Goal: Information Seeking & Learning: Learn about a topic

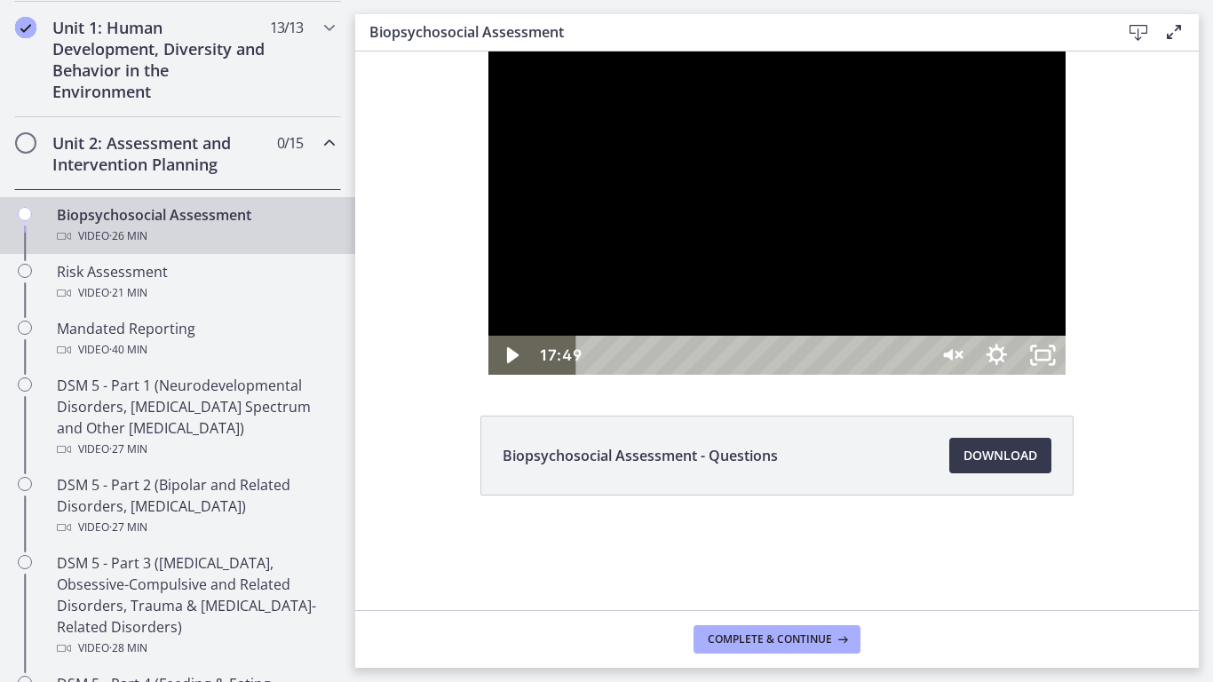
click at [918, 375] on div at bounding box center [778, 213] width 578 height 323
click at [973, 375] on icon "Unmute" at bounding box center [950, 355] width 46 height 39
click at [1020, 375] on icon "Show settings menu" at bounding box center [996, 355] width 46 height 39
click at [997, 297] on span "Speed" at bounding box center [968, 277] width 58 height 39
click at [1067, 375] on div at bounding box center [778, 213] width 578 height 323
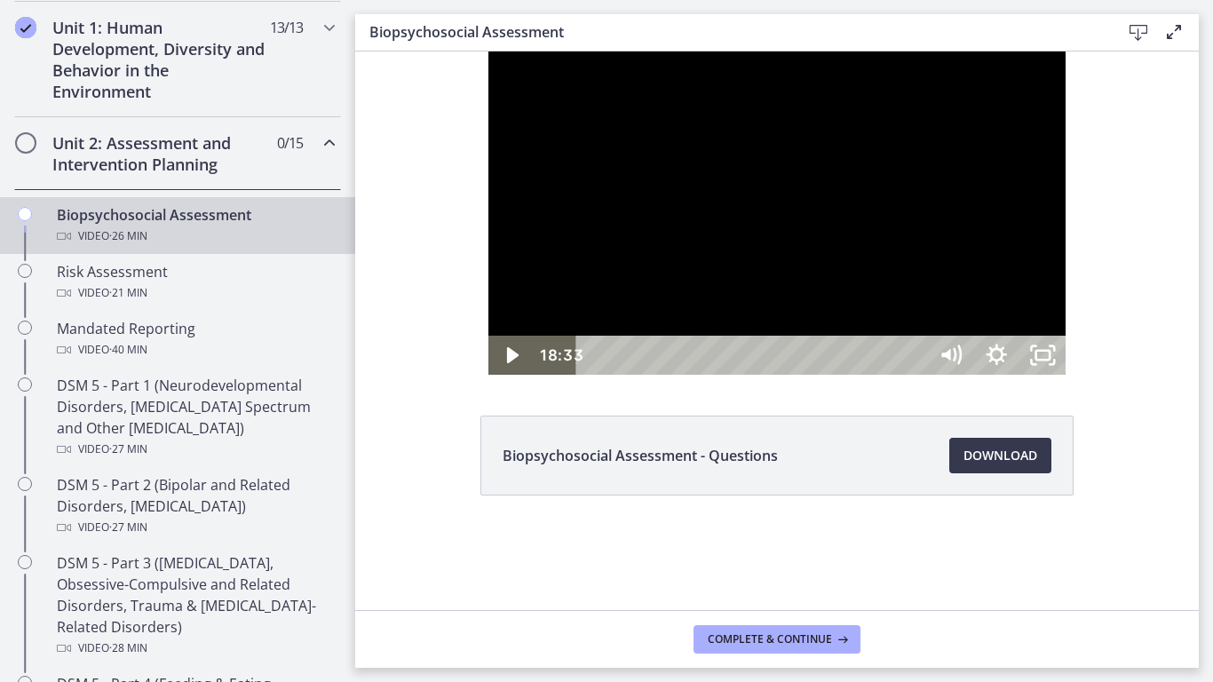
click at [1067, 375] on div at bounding box center [778, 213] width 578 height 323
click at [1066, 375] on icon "Unfullscreen" at bounding box center [1043, 355] width 46 height 39
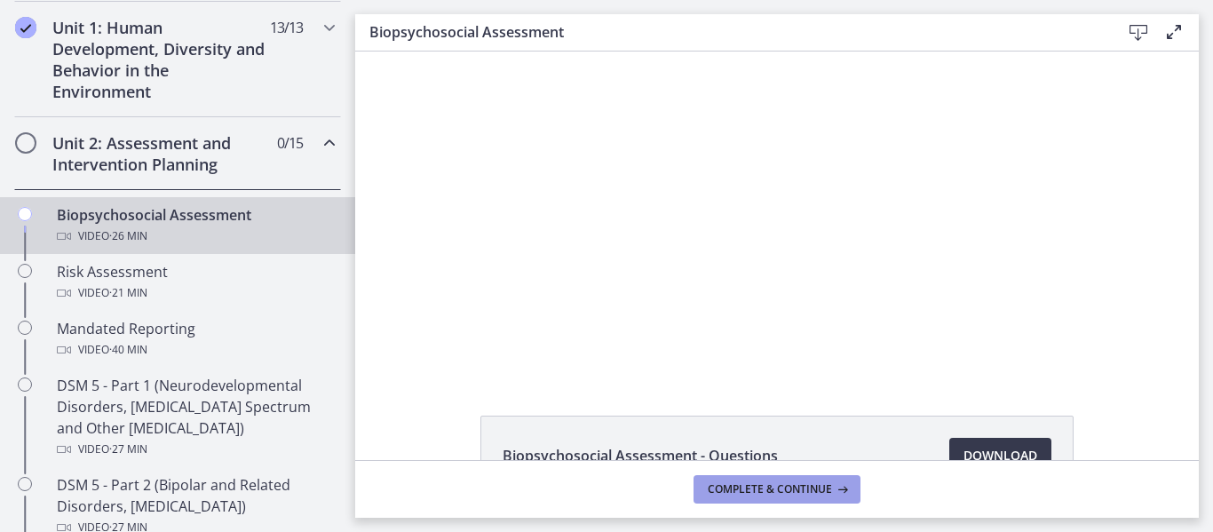
click at [703, 489] on button "Complete & continue" at bounding box center [777, 489] width 167 height 28
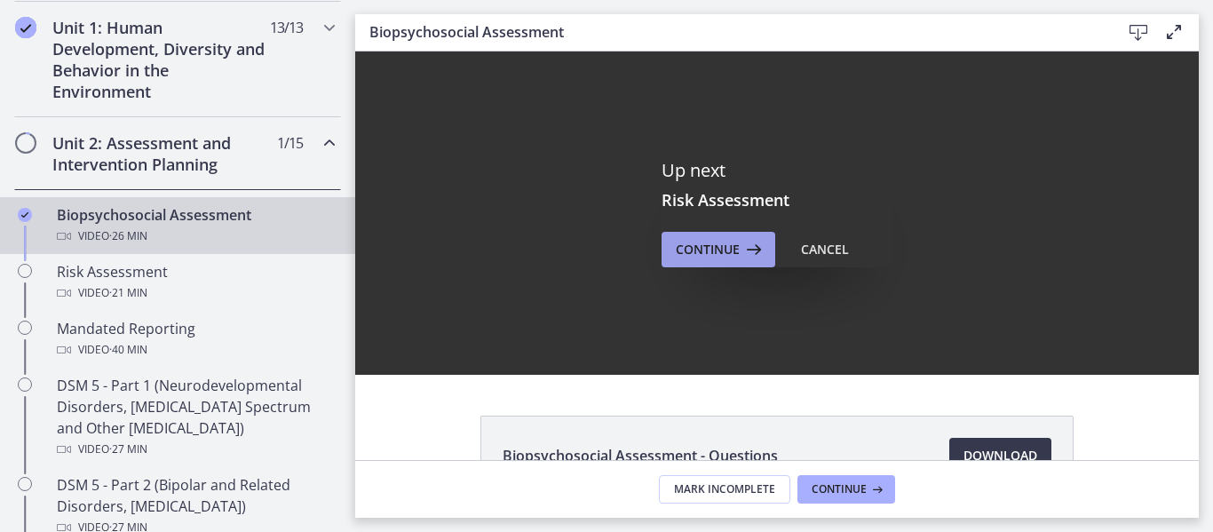
click at [721, 258] on span "Continue" at bounding box center [708, 249] width 64 height 21
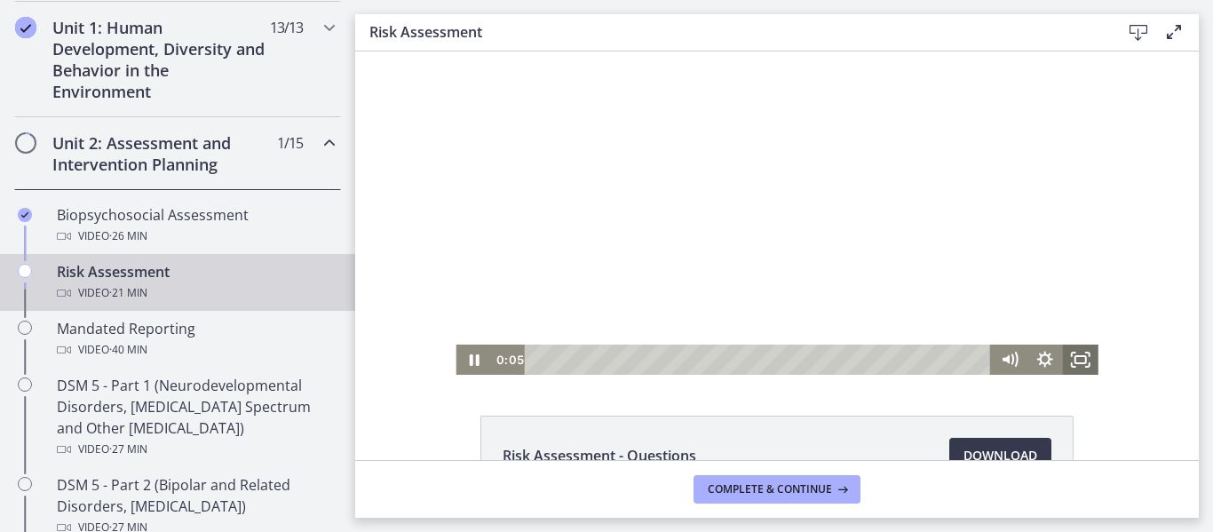
click at [1091, 353] on icon "Fullscreen" at bounding box center [1081, 360] width 36 height 30
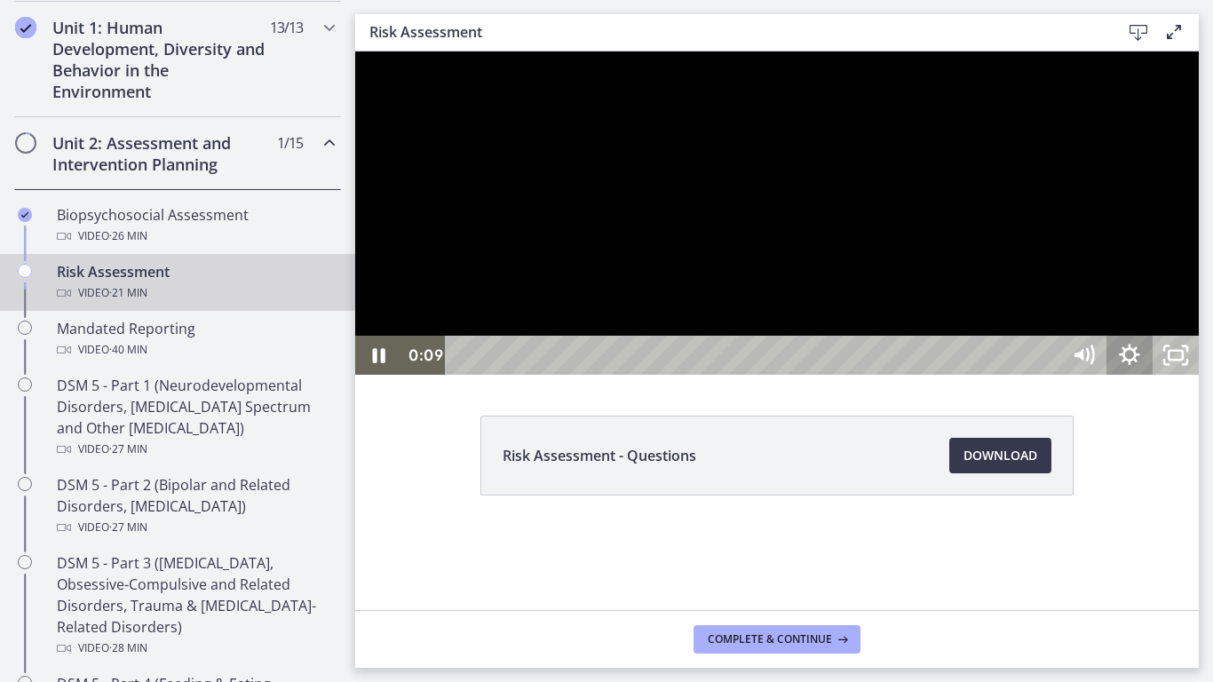
click at [1153, 375] on icon "Show settings menu" at bounding box center [1130, 355] width 46 height 39
click at [1130, 297] on span "Speed" at bounding box center [1101, 277] width 58 height 39
click at [1199, 180] on label "1.25x" at bounding box center [1130, 159] width 139 height 41
click at [1199, 312] on div at bounding box center [777, 213] width 844 height 323
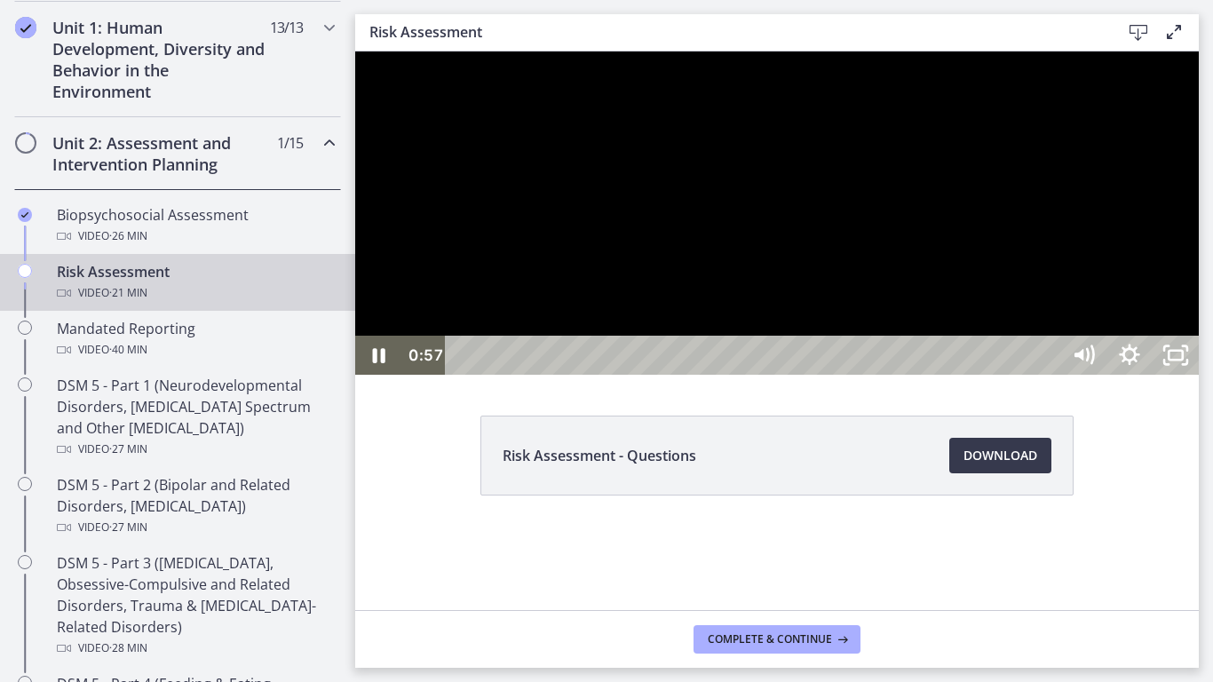
click at [1185, 274] on div at bounding box center [777, 213] width 844 height 323
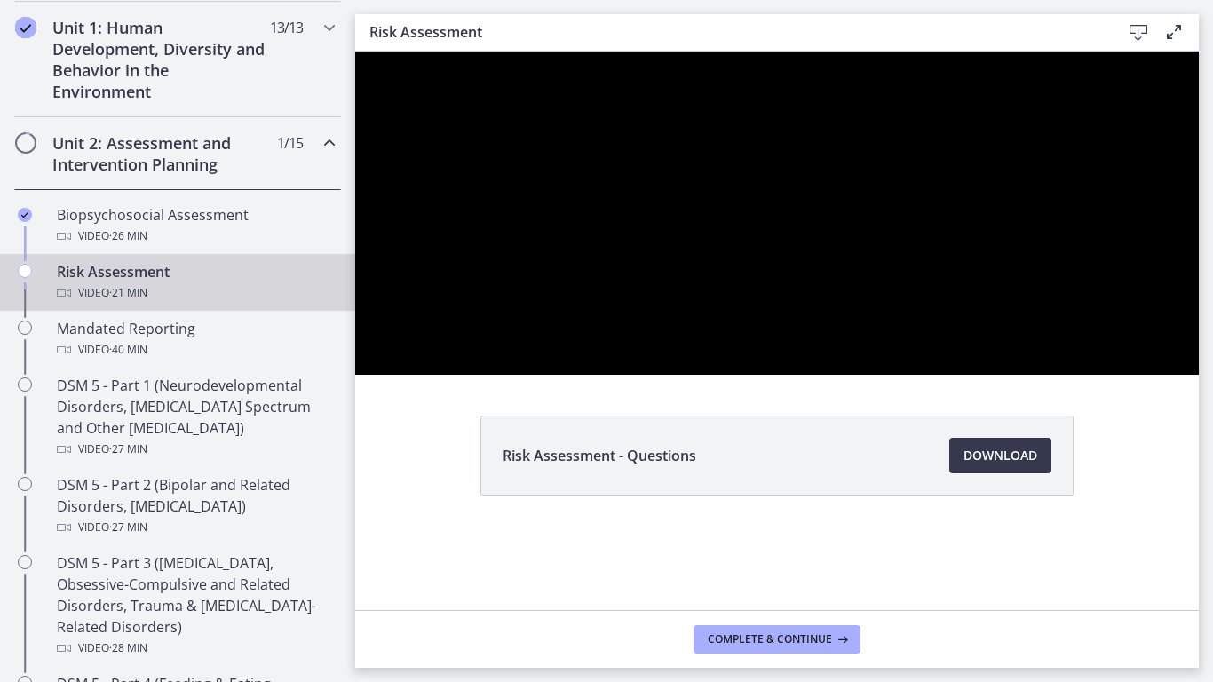
click at [1046, 375] on div at bounding box center [777, 213] width 844 height 323
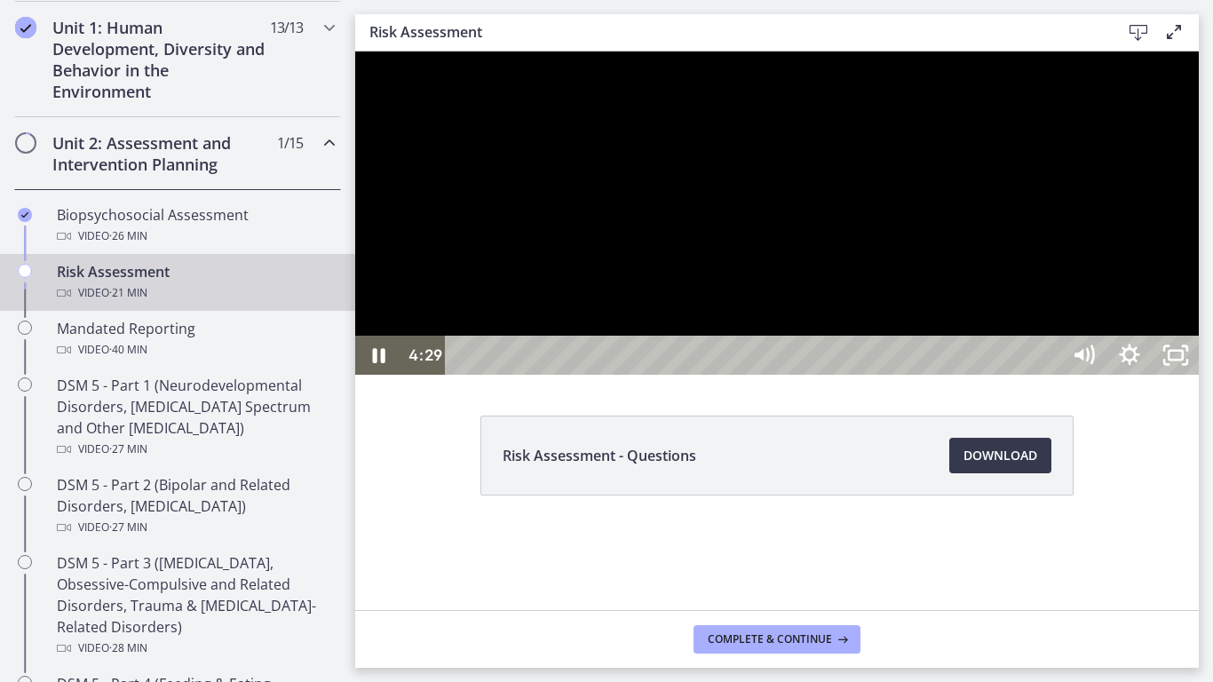
click at [1085, 375] on div at bounding box center [777, 213] width 844 height 323
click at [1183, 360] on rect "Unfullscreen" at bounding box center [1176, 355] width 14 height 9
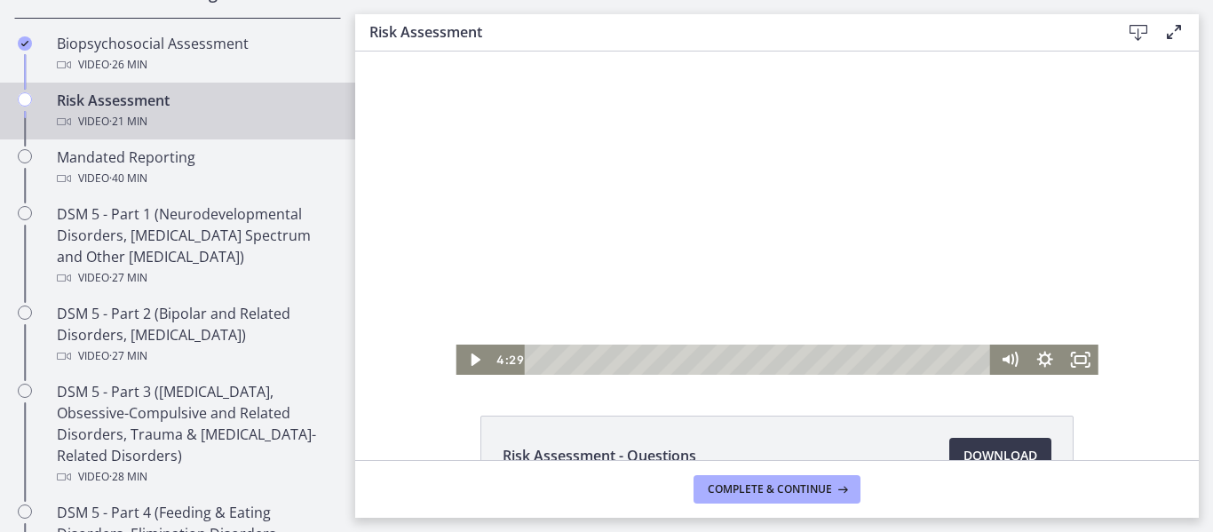
click at [409, 250] on div "Click for sound @keyframes VOLUME_SMALL_WAVE_FLASH { 0% { opacity: 0; } 33% { o…" at bounding box center [777, 213] width 844 height 323
click at [824, 257] on div at bounding box center [777, 213] width 642 height 323
click at [1070, 350] on icon "Fullscreen" at bounding box center [1081, 360] width 36 height 30
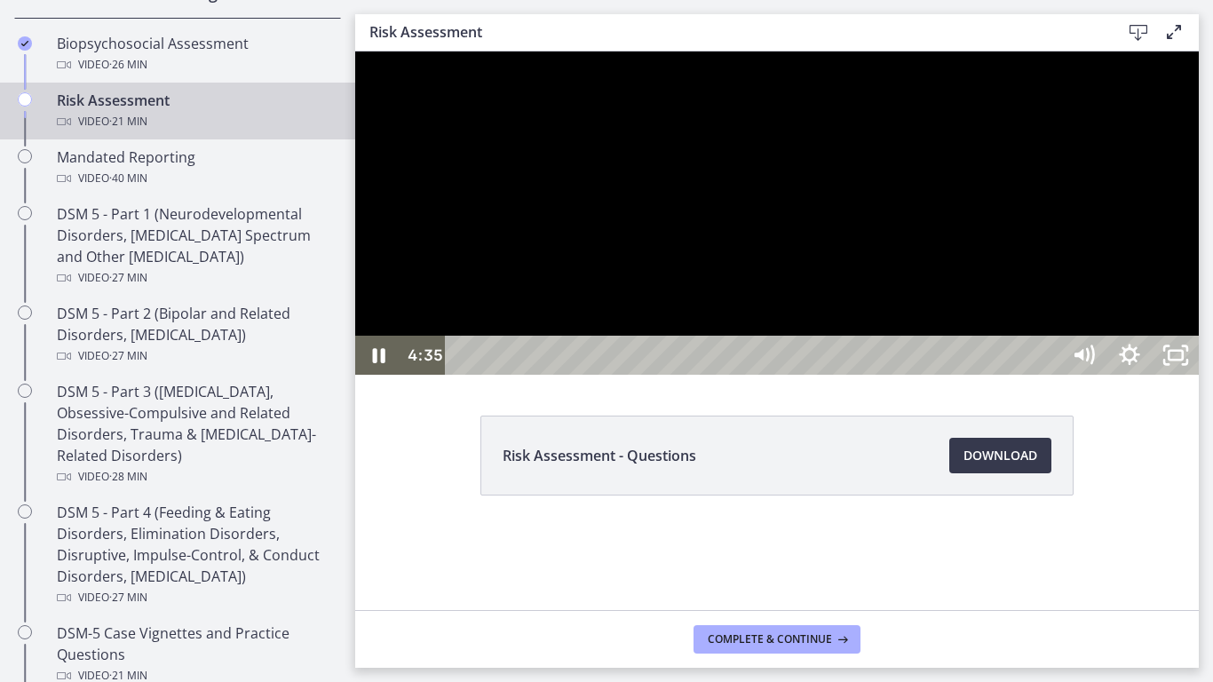
click at [1079, 375] on div at bounding box center [777, 213] width 844 height 323
click at [1183, 360] on rect "Unfullscreen" at bounding box center [1176, 355] width 14 height 9
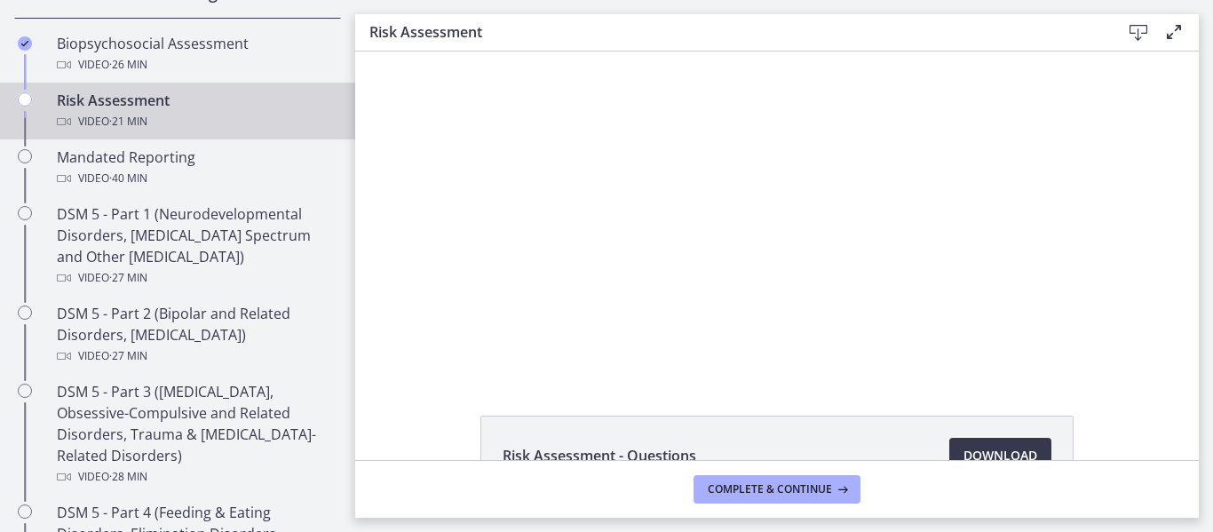
click at [481, 192] on div at bounding box center [777, 213] width 642 height 323
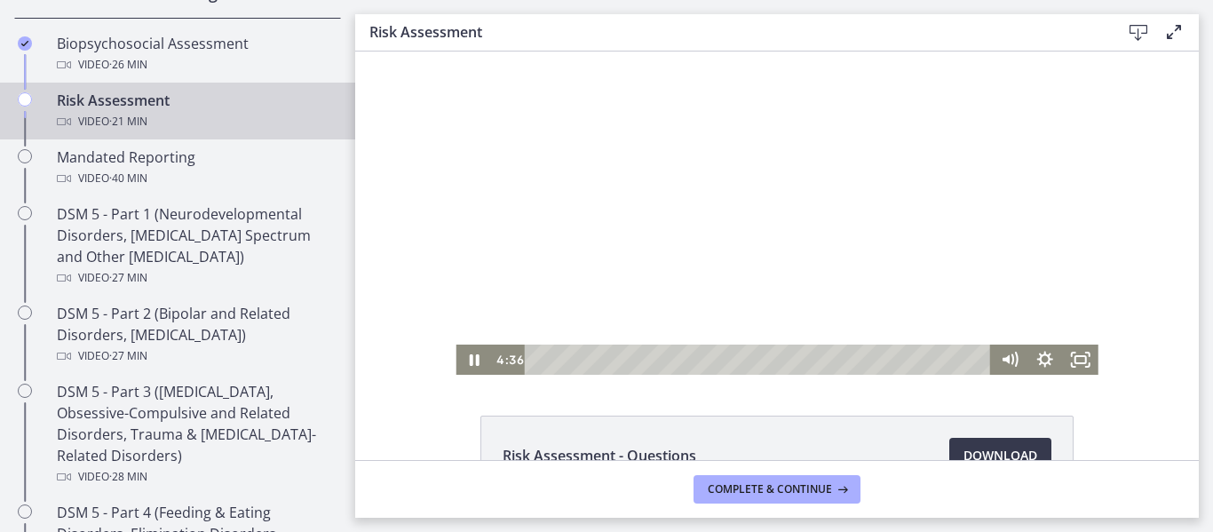
click at [522, 230] on div at bounding box center [777, 213] width 642 height 323
click at [1077, 362] on icon "Fullscreen" at bounding box center [1081, 360] width 36 height 30
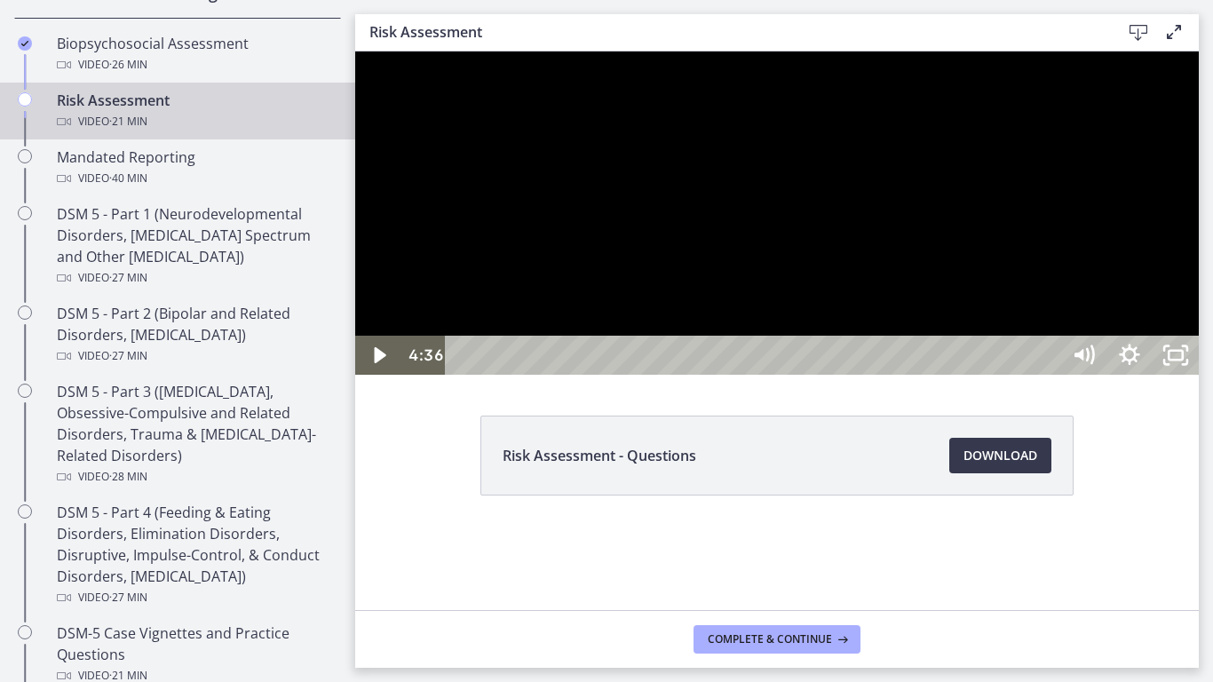
click at [996, 375] on div at bounding box center [777, 213] width 844 height 323
click at [839, 375] on div at bounding box center [777, 213] width 844 height 323
click at [1199, 375] on div at bounding box center [777, 213] width 844 height 323
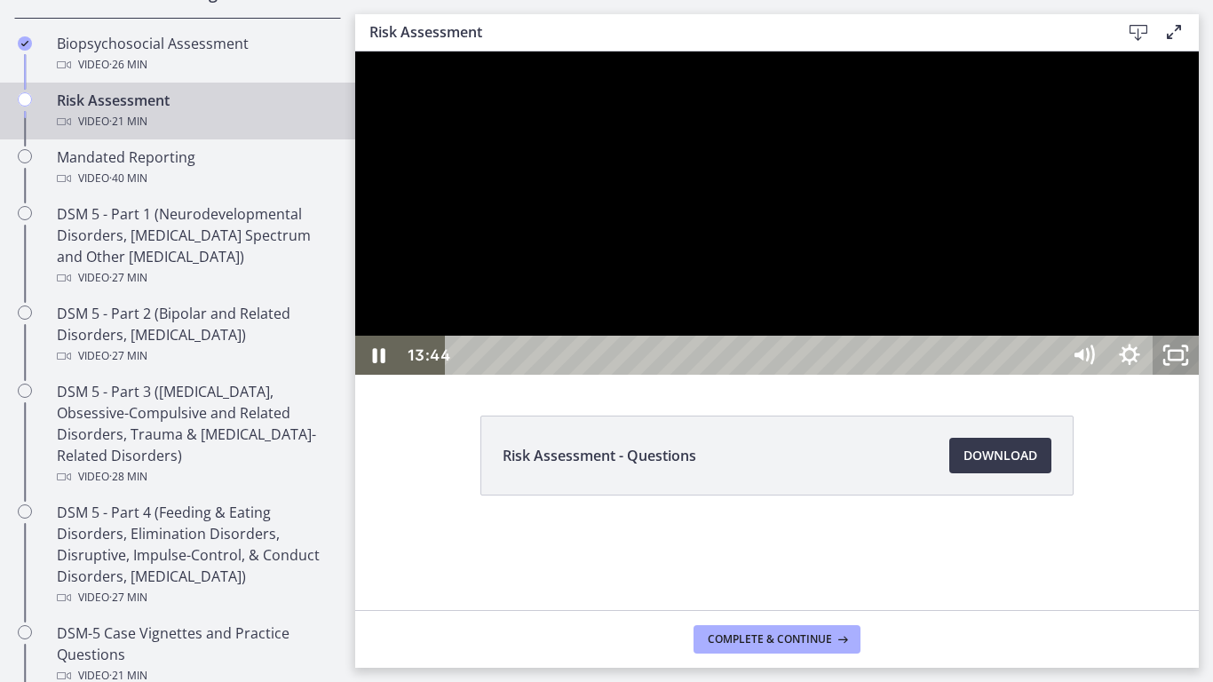
click at [1199, 375] on icon "Unfullscreen" at bounding box center [1176, 355] width 46 height 39
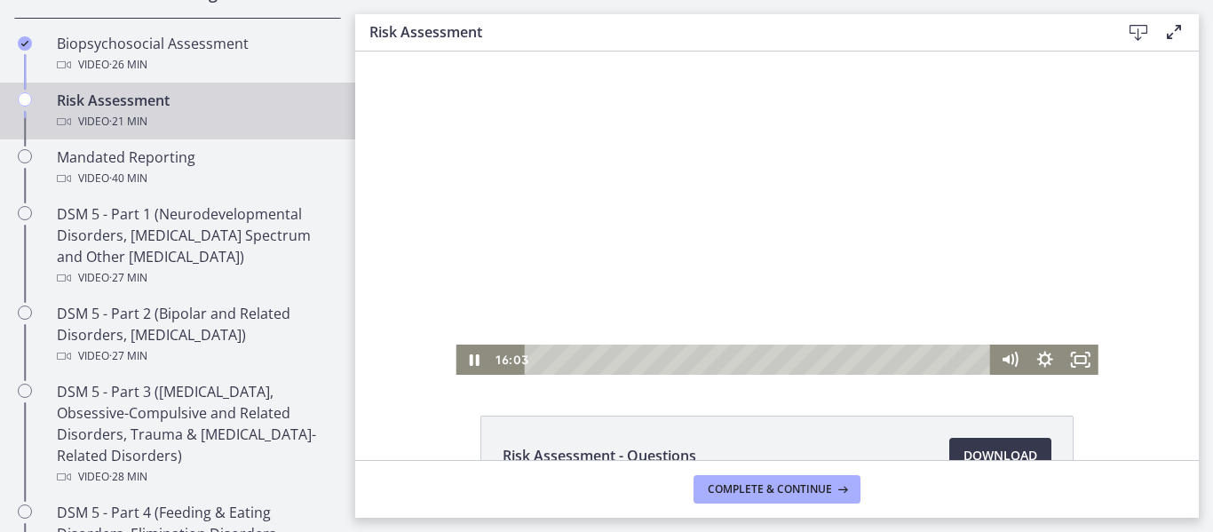
click at [845, 234] on div at bounding box center [777, 213] width 642 height 323
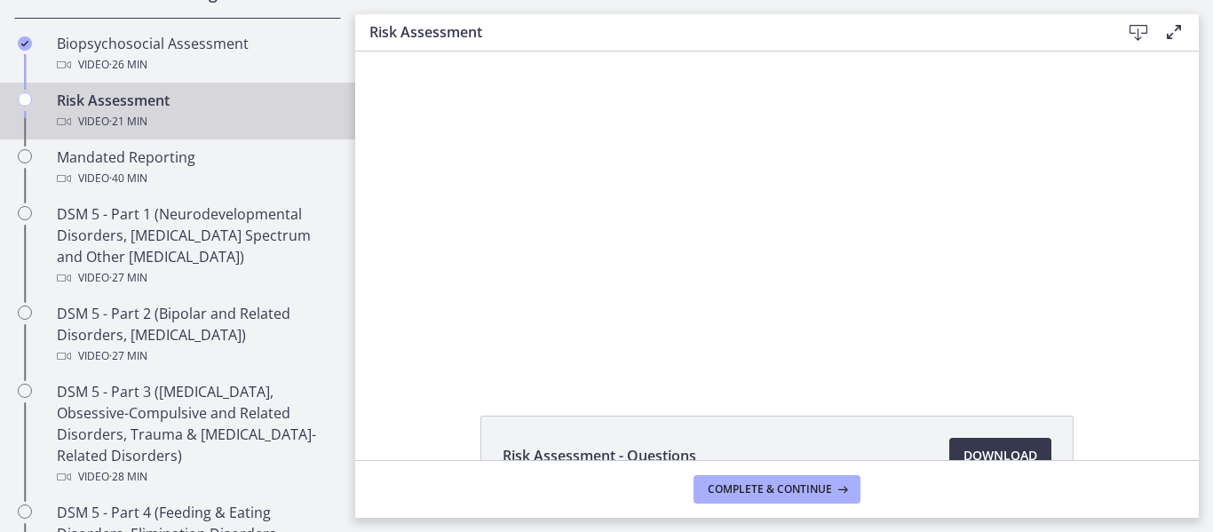
click at [845, 234] on div at bounding box center [777, 213] width 642 height 323
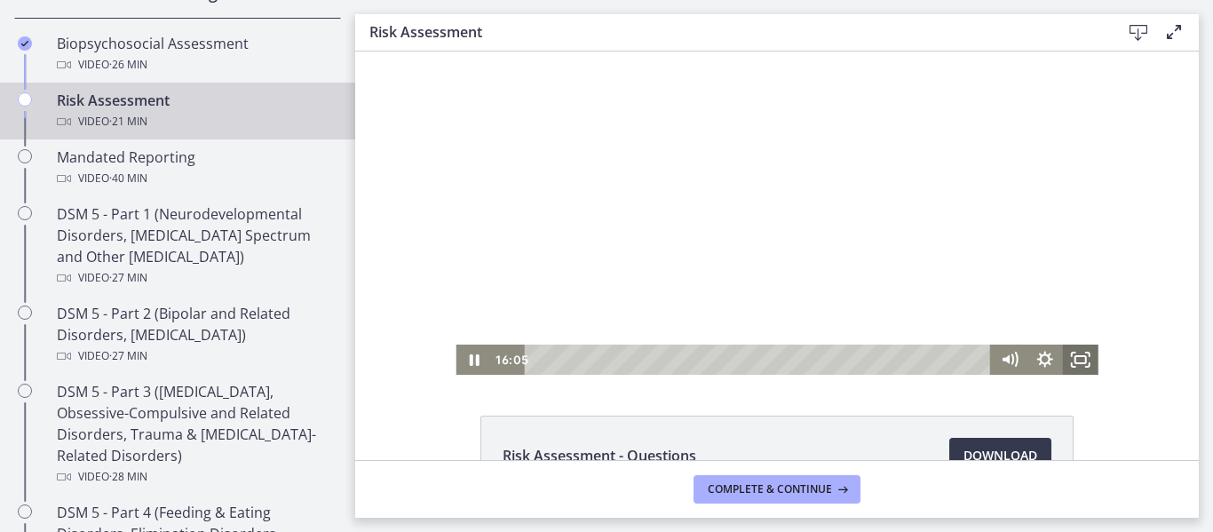
click at [1084, 361] on icon "Fullscreen" at bounding box center [1081, 360] width 36 height 30
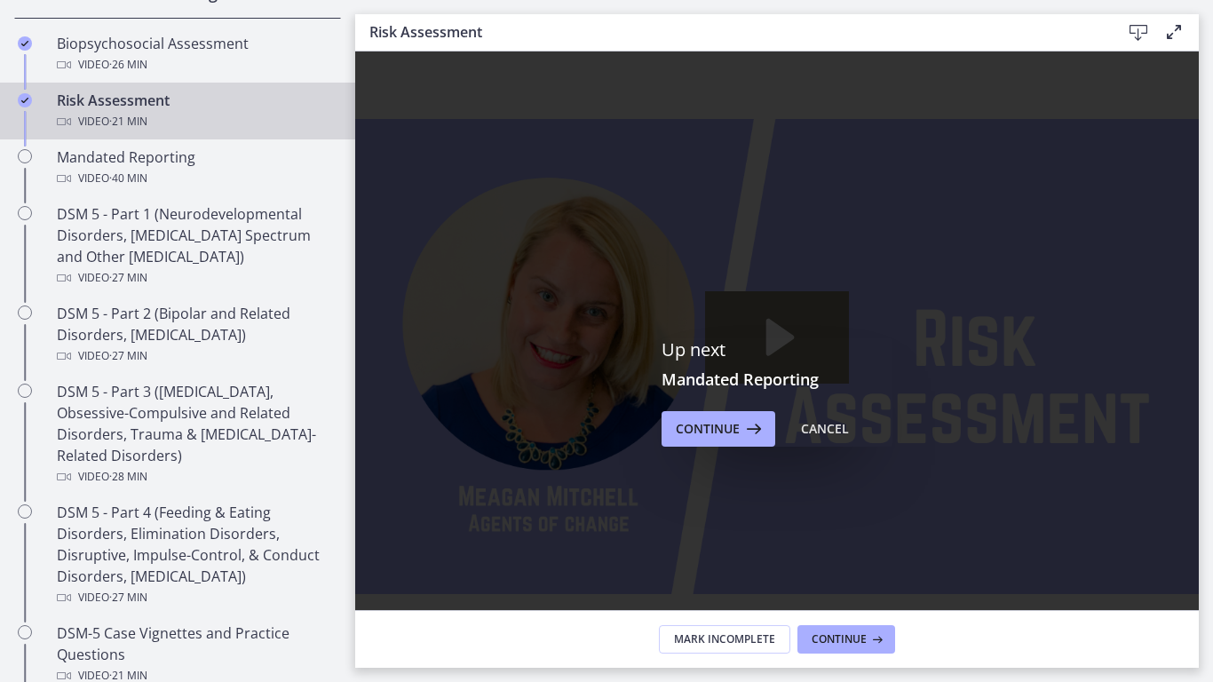
click at [1199, 662] on icon "Fullscreen" at bounding box center [1176, 642] width 46 height 39
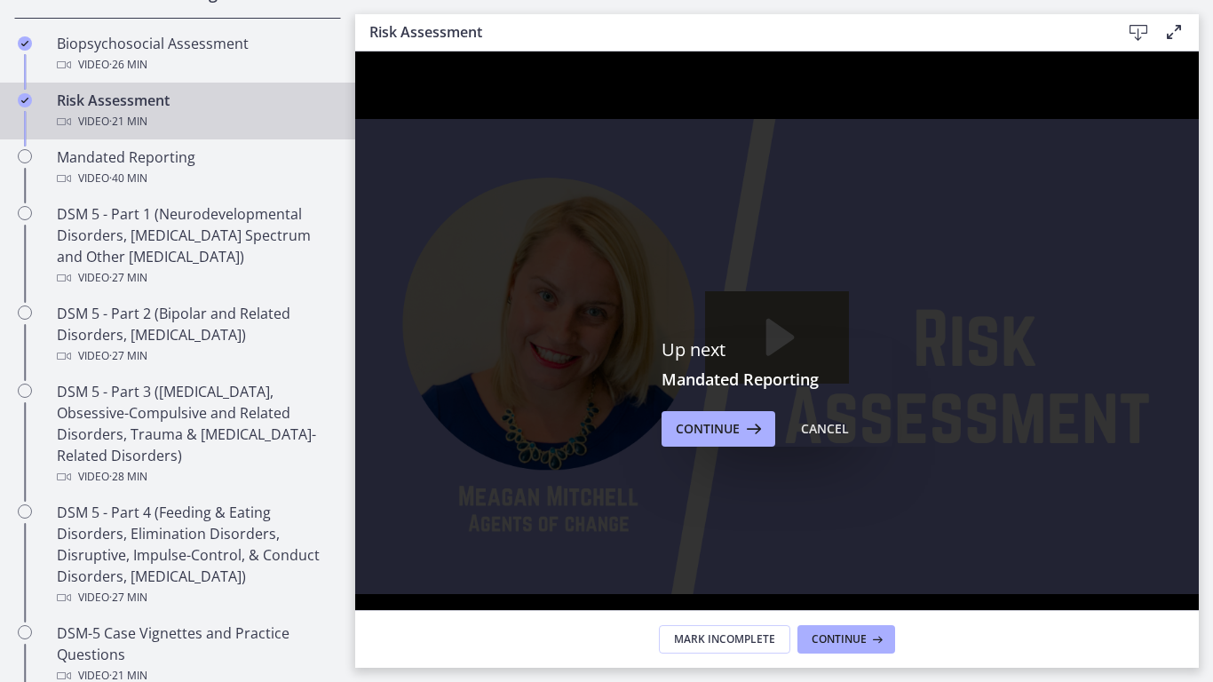
click at [1199, 662] on img at bounding box center [777, 357] width 844 height 610
click at [1199, 662] on div at bounding box center [777, 357] width 844 height 610
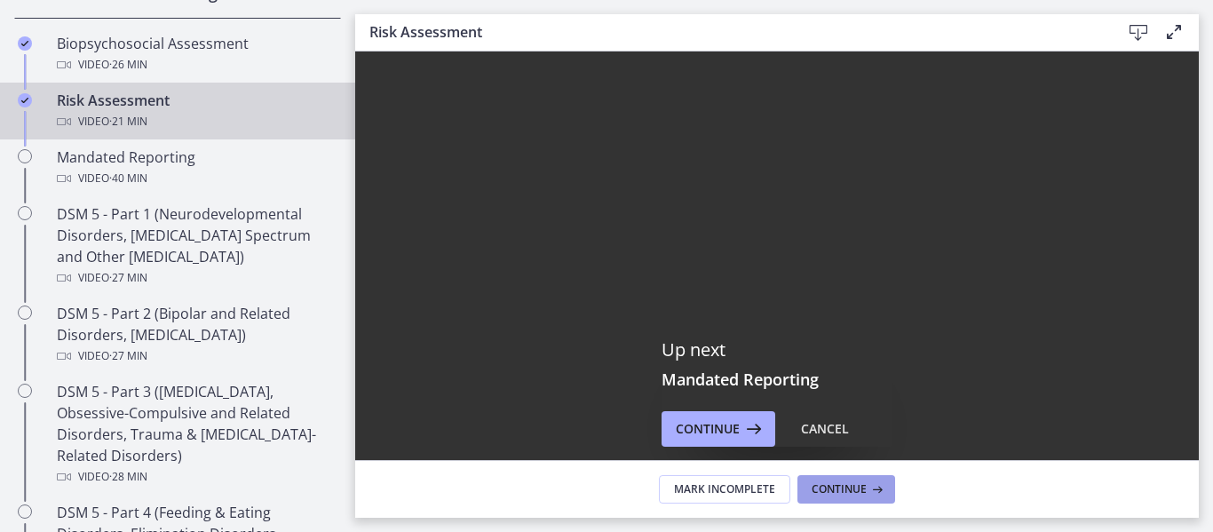
click at [823, 493] on span "Continue" at bounding box center [839, 489] width 55 height 14
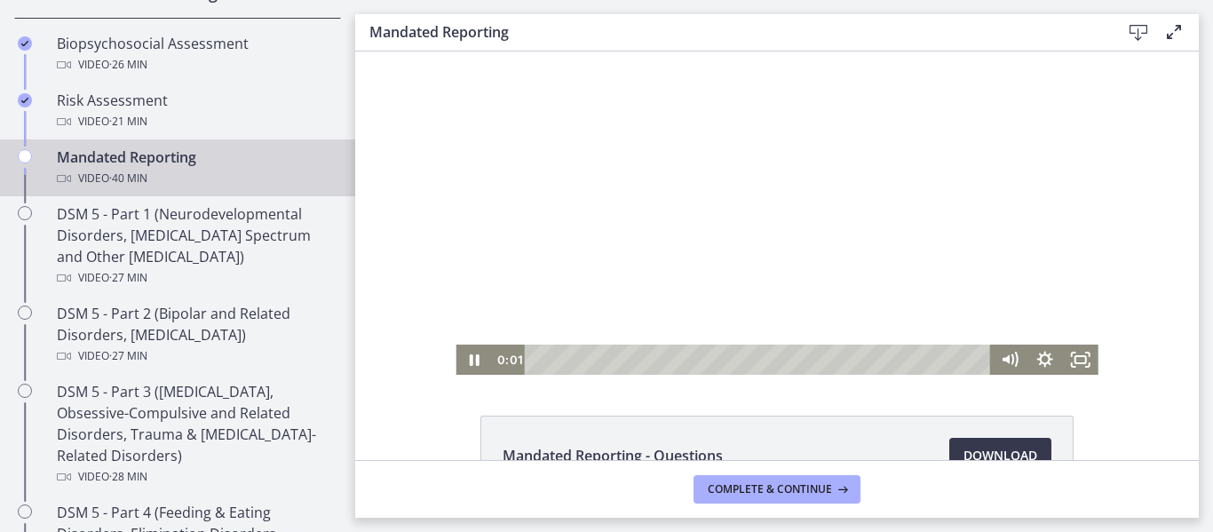
click at [679, 306] on div at bounding box center [777, 213] width 642 height 323
